Goal: Information Seeking & Learning: Check status

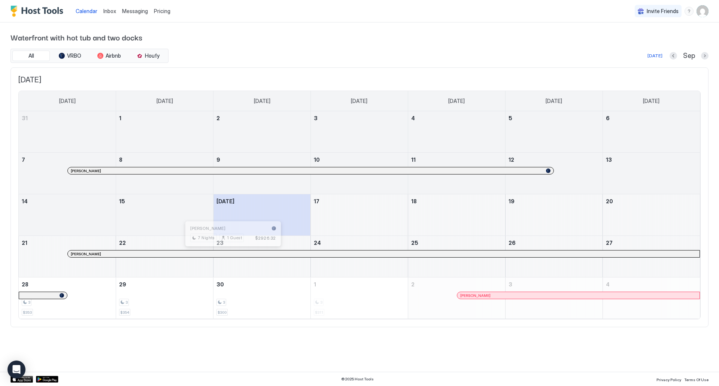
click at [230, 253] on div at bounding box center [230, 254] width 6 height 6
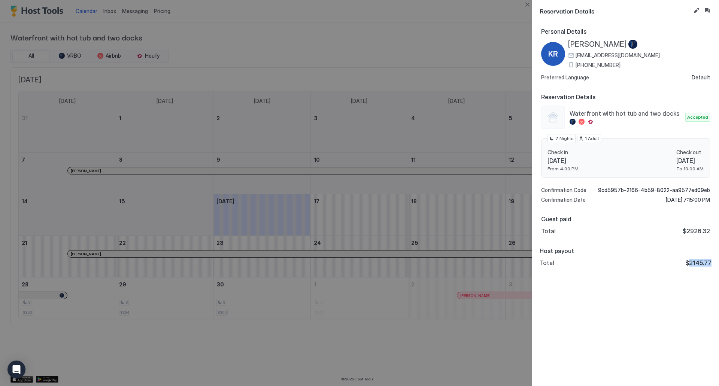
drag, startPoint x: 691, startPoint y: 263, endPoint x: 712, endPoint y: 263, distance: 20.6
click at [712, 263] on span "$2145.77" at bounding box center [699, 262] width 26 height 7
copy span "2145.77"
click at [387, 48] on div at bounding box center [359, 193] width 719 height 386
click at [528, 5] on button "Close" at bounding box center [527, 4] width 9 height 9
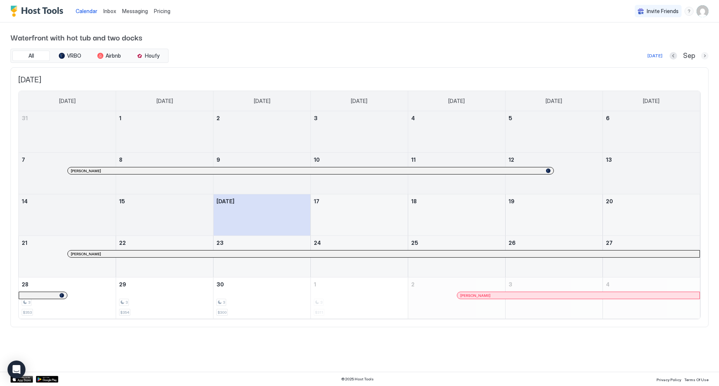
click at [703, 56] on button "Next month" at bounding box center [704, 55] width 7 height 7
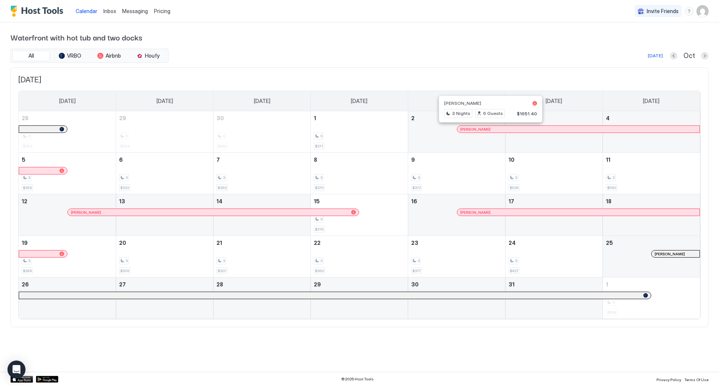
click at [489, 130] on div at bounding box center [489, 129] width 6 height 6
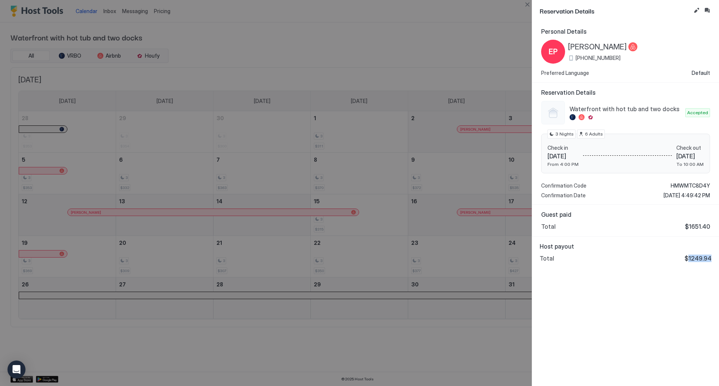
drag, startPoint x: 691, startPoint y: 258, endPoint x: 713, endPoint y: 258, distance: 21.7
click at [713, 258] on div "Host payout Total $1249.94" at bounding box center [625, 252] width 187 height 31
copy span "1249.94"
click at [528, 5] on button "Close" at bounding box center [527, 4] width 9 height 9
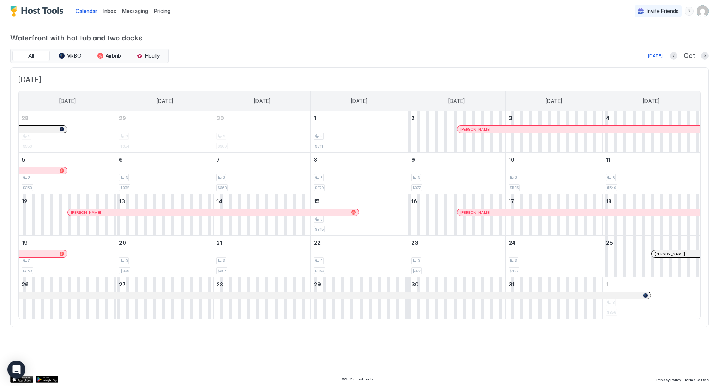
click at [128, 213] on div at bounding box center [128, 212] width 6 height 6
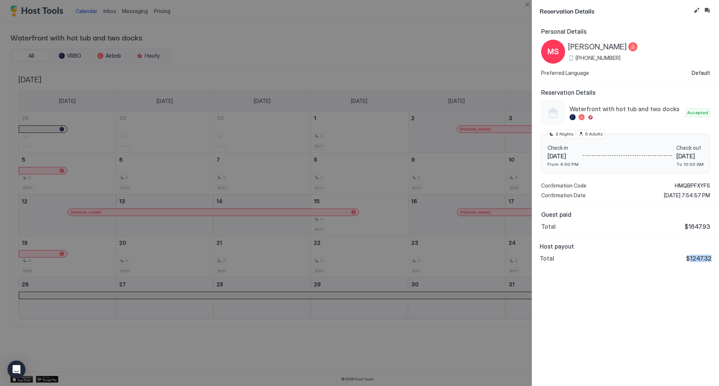
drag, startPoint x: 692, startPoint y: 258, endPoint x: 713, endPoint y: 257, distance: 21.0
click at [713, 257] on div "Host payout Total $1247.32" at bounding box center [625, 252] width 187 height 31
copy span "1247.32"
click at [484, 38] on div at bounding box center [359, 193] width 719 height 386
click at [526, 3] on button "Close" at bounding box center [527, 4] width 9 height 9
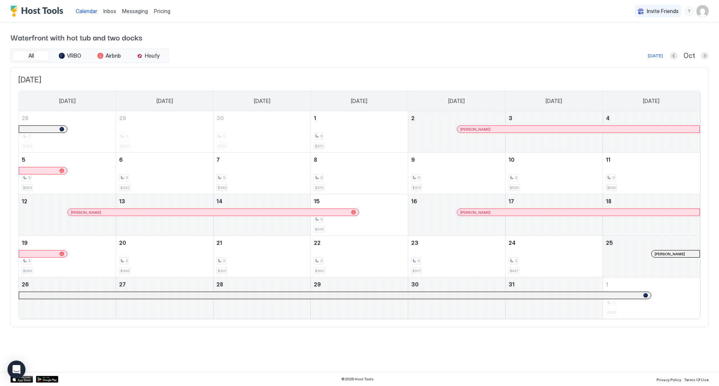
click at [480, 210] on div at bounding box center [480, 212] width 6 height 6
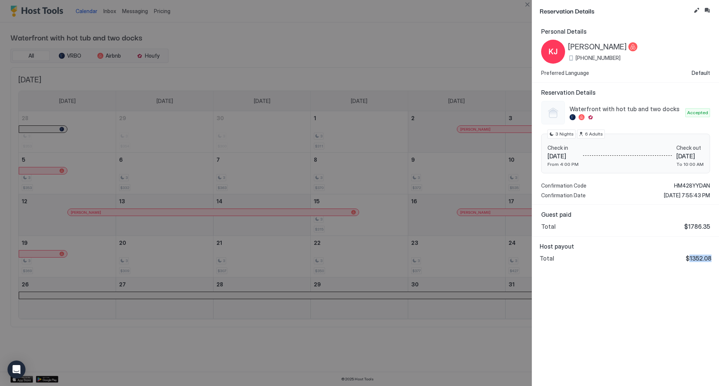
drag, startPoint x: 691, startPoint y: 257, endPoint x: 712, endPoint y: 257, distance: 21.0
click at [712, 257] on div "Host payout Total $1352.08" at bounding box center [625, 252] width 187 height 31
copy span "1352.08"
click at [357, 46] on div at bounding box center [359, 193] width 719 height 386
click at [528, 5] on button "Close" at bounding box center [527, 4] width 9 height 9
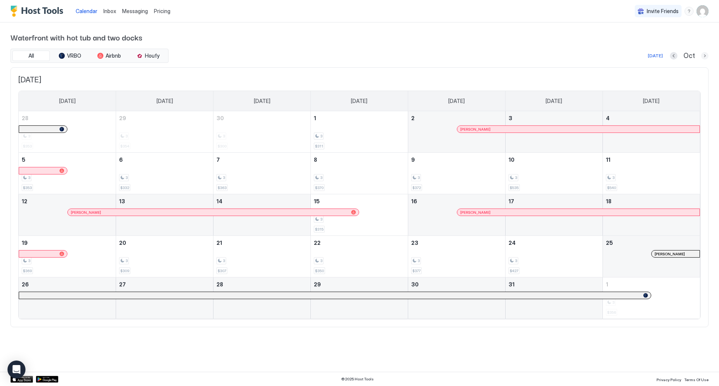
click at [702, 55] on button "Next month" at bounding box center [704, 55] width 7 height 7
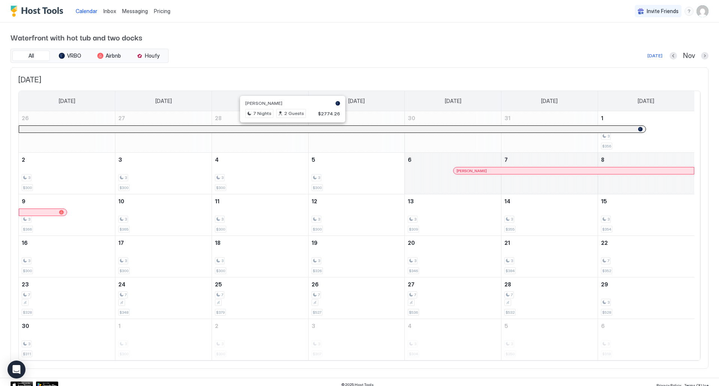
click at [289, 129] on div at bounding box center [289, 129] width 6 height 6
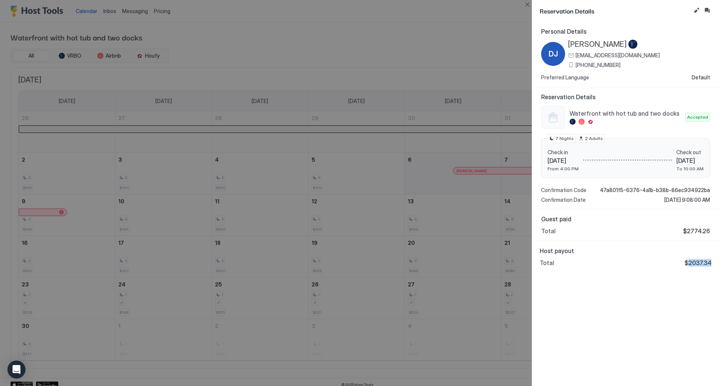
drag, startPoint x: 690, startPoint y: 262, endPoint x: 714, endPoint y: 262, distance: 24.4
click at [714, 262] on div "Host payout Total $2037.34" at bounding box center [625, 256] width 187 height 31
copy span "2037.34"
click at [528, 4] on button "Close" at bounding box center [527, 4] width 9 height 9
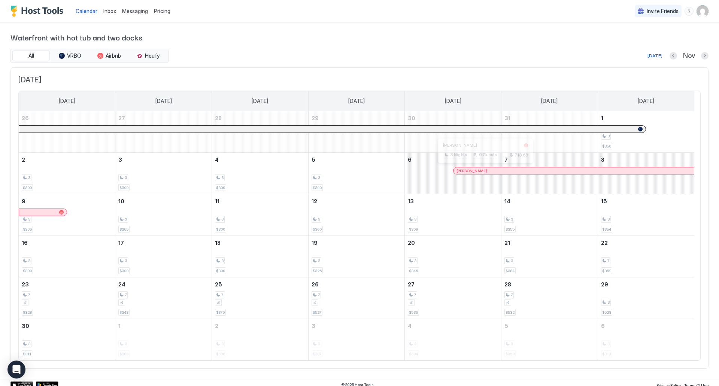
click at [483, 172] on div at bounding box center [483, 171] width 6 height 6
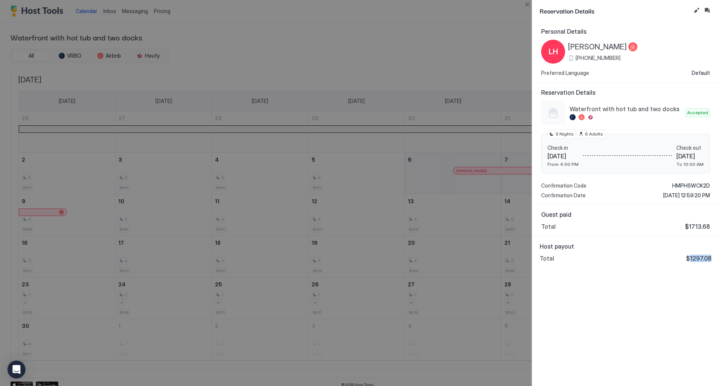
drag, startPoint x: 693, startPoint y: 258, endPoint x: 714, endPoint y: 258, distance: 21.7
click at [714, 258] on div "Host payout Total $1297.08" at bounding box center [625, 252] width 187 height 31
copy span "1297.08"
click at [528, 4] on button "Close" at bounding box center [527, 4] width 9 height 9
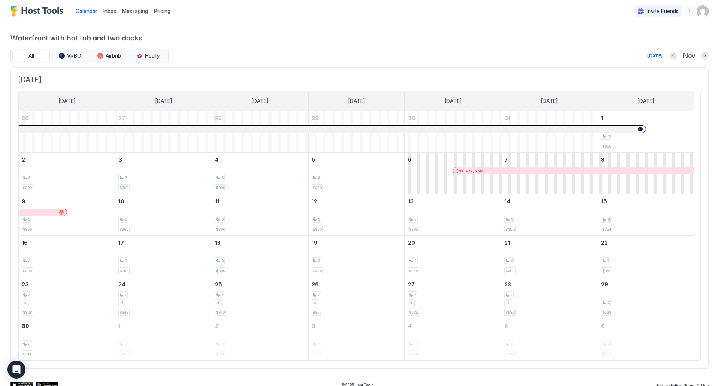
click at [701, 56] on button "Next month" at bounding box center [704, 55] width 7 height 7
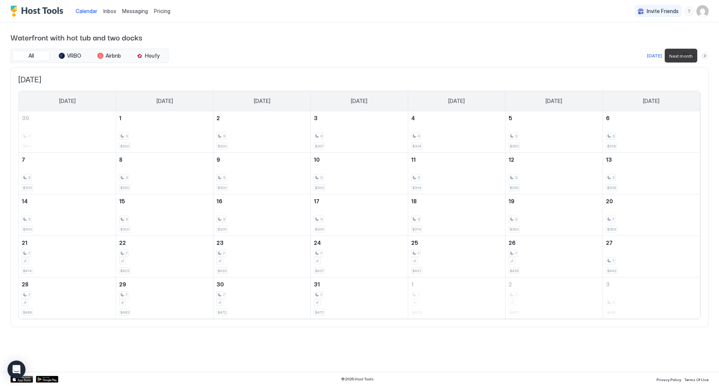
click at [707, 56] on button "Next month" at bounding box center [704, 55] width 7 height 7
click at [707, 55] on button "Next month" at bounding box center [704, 55] width 7 height 7
click at [706, 54] on button "Next month" at bounding box center [704, 55] width 7 height 7
